Goal: Communication & Community: Answer question/provide support

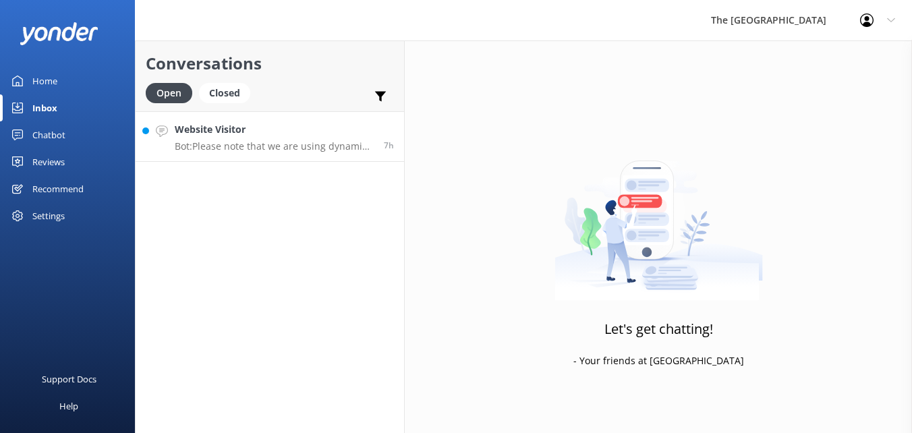
click at [281, 133] on h4 "Website Visitor" at bounding box center [274, 129] width 199 height 15
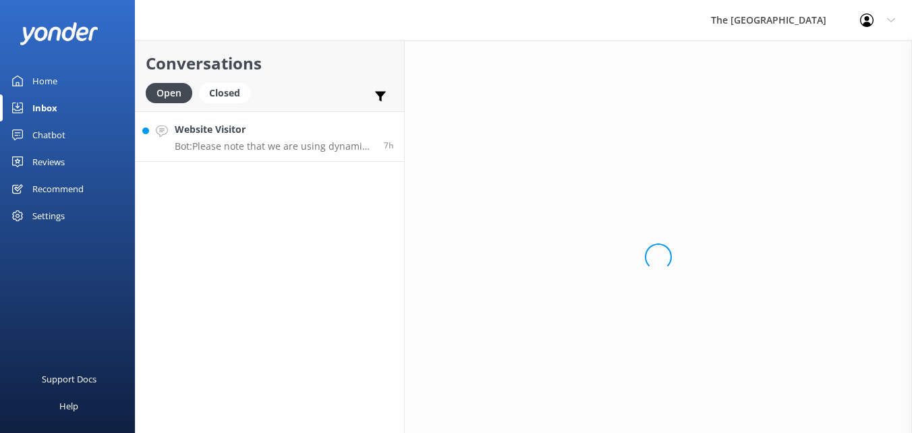
click at [281, 133] on h4 "Website Visitor" at bounding box center [274, 129] width 199 height 15
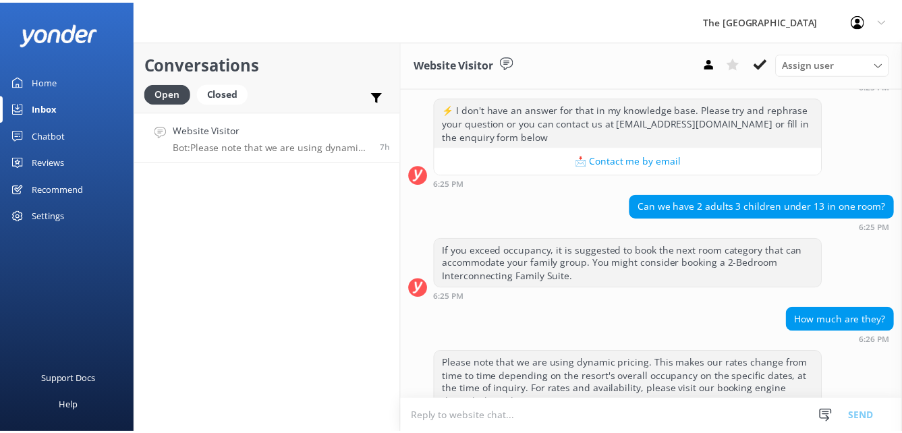
scroll to position [301, 0]
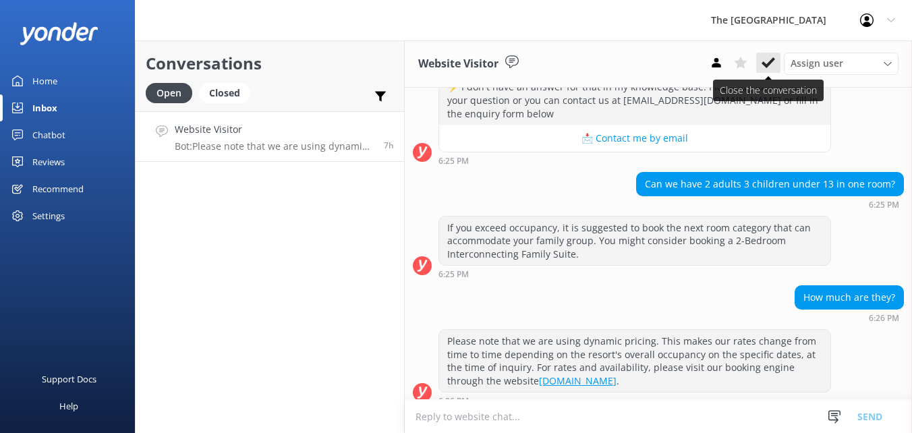
click at [774, 64] on icon at bounding box center [767, 62] width 13 height 13
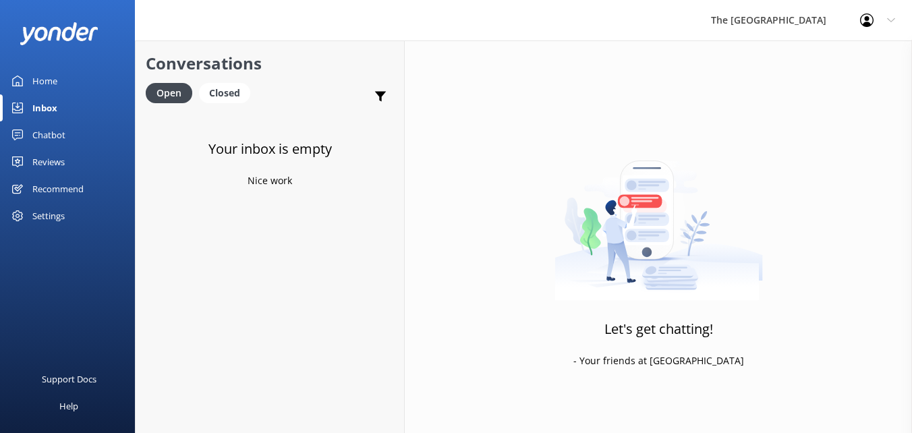
click at [63, 82] on link "Home" at bounding box center [67, 80] width 135 height 27
